Goal: Go to known website: Access a specific website the user already knows

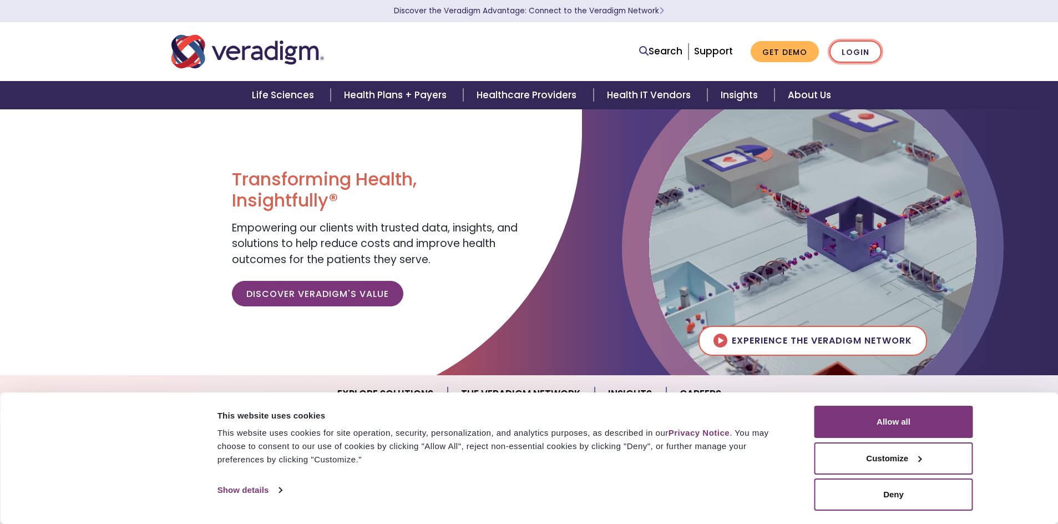
click at [846, 51] on link "Login" at bounding box center [856, 52] width 52 height 23
click at [848, 51] on link "Login" at bounding box center [856, 52] width 52 height 23
click at [847, 49] on link "Login" at bounding box center [856, 52] width 52 height 23
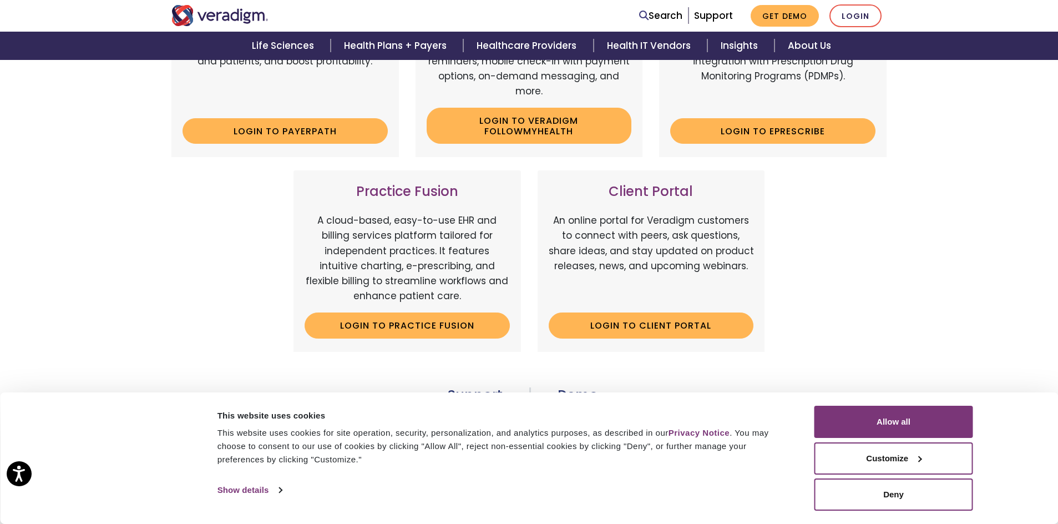
scroll to position [278, 0]
